Goal: Use online tool/utility: Utilize a website feature to perform a specific function

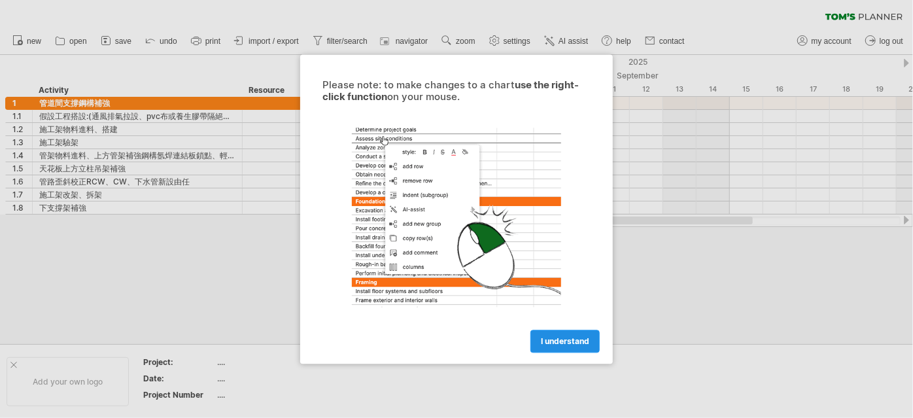
click at [575, 342] on span "I understand" at bounding box center [565, 341] width 48 height 10
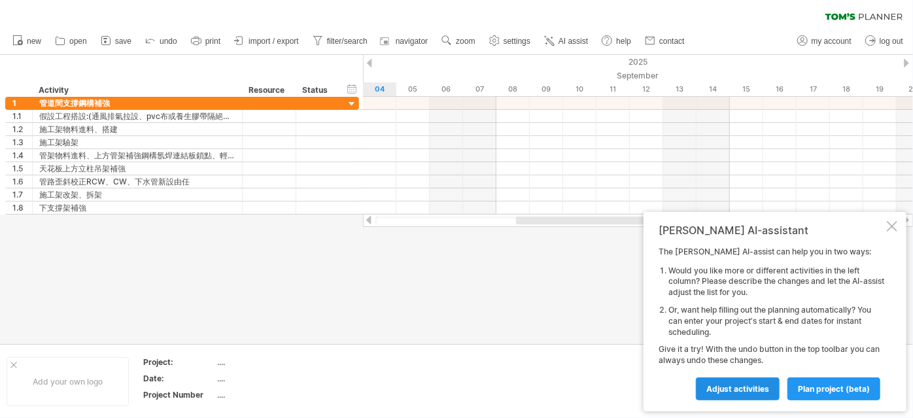
click at [738, 392] on span "Adjust activities" at bounding box center [737, 389] width 63 height 10
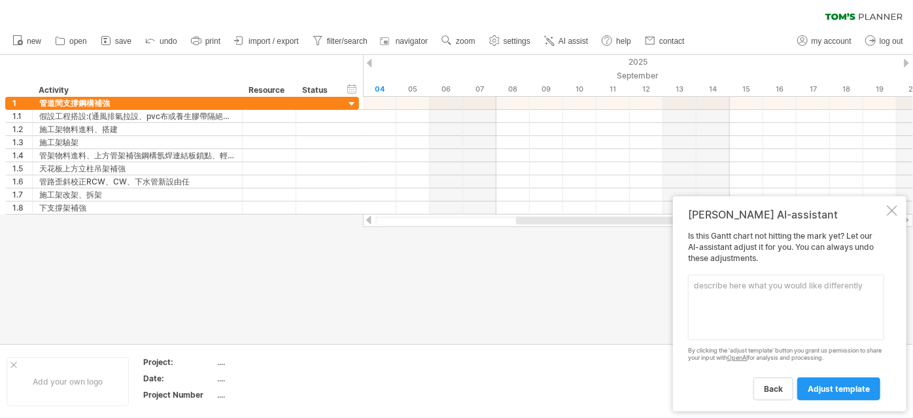
click at [729, 291] on textarea at bounding box center [786, 307] width 196 height 65
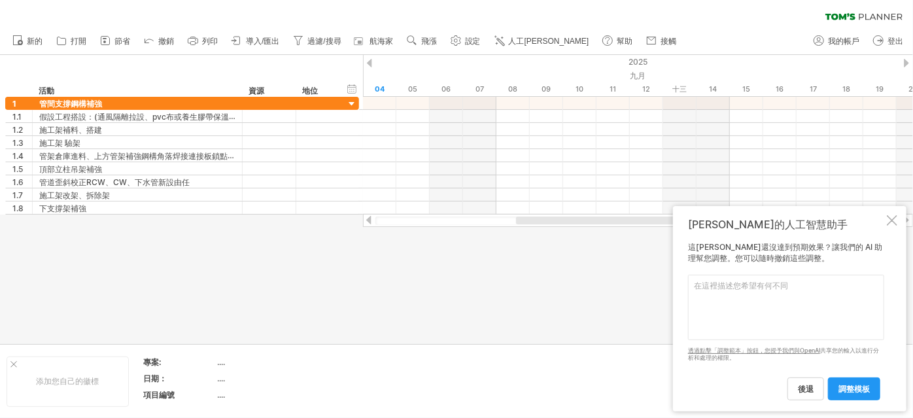
click at [746, 308] on textarea at bounding box center [786, 307] width 196 height 65
type textarea "分"
type textarea "樓"
type textarea "分樓層 L10 L20 L30 L40"
click at [851, 391] on font "調整模板" at bounding box center [853, 389] width 31 height 10
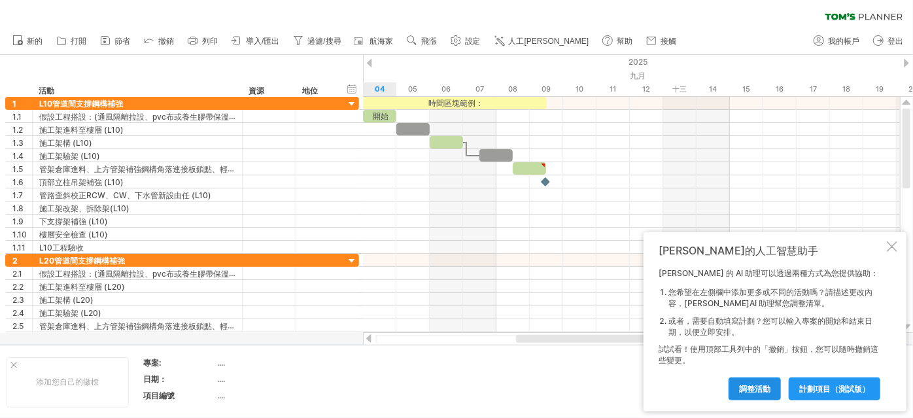
click at [760, 389] on font "調整活動" at bounding box center [754, 389] width 31 height 10
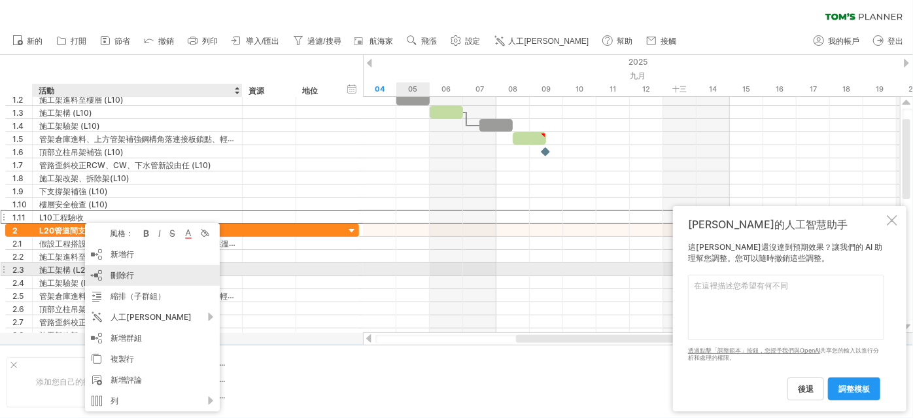
click at [158, 276] on div "刪除行 刪除選取的行" at bounding box center [152, 275] width 135 height 21
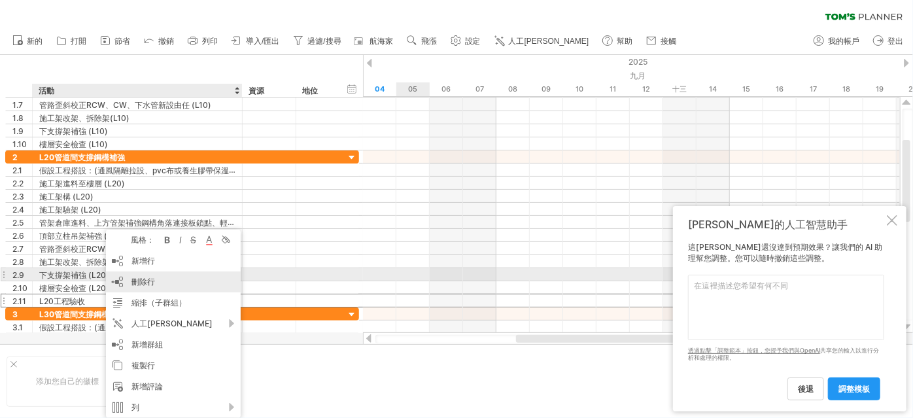
click at [153, 280] on font "刪除行" at bounding box center [143, 282] width 24 height 10
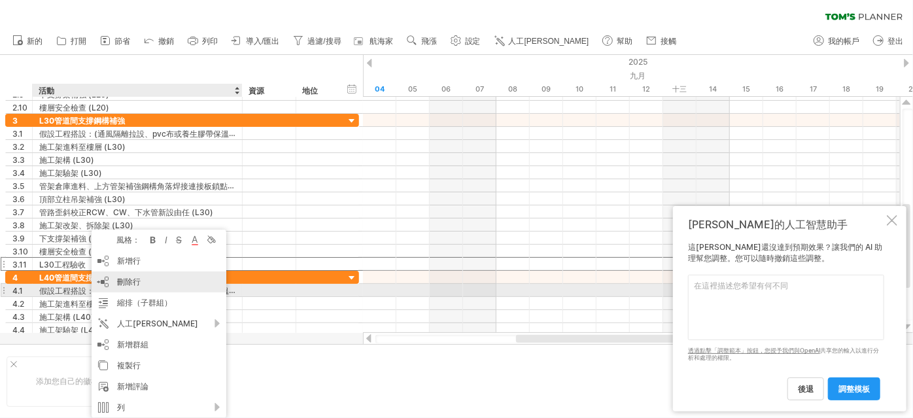
click at [142, 284] on div "刪除行 刪除選取的行" at bounding box center [159, 281] width 135 height 21
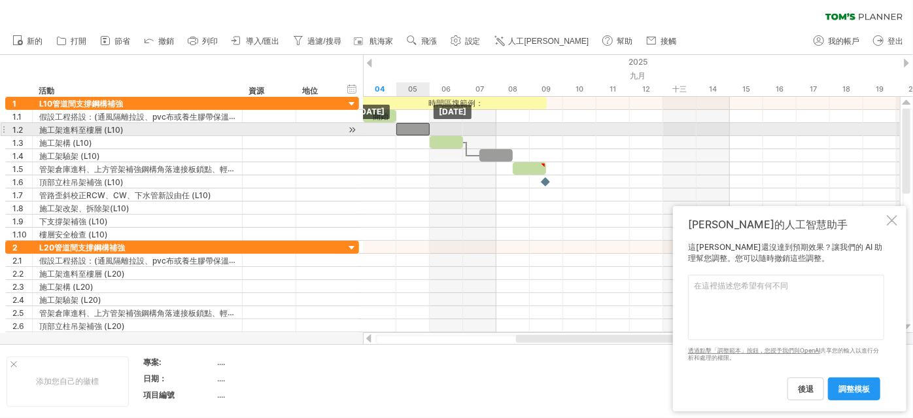
click at [413, 123] on div at bounding box center [412, 129] width 33 height 12
